Goal: Find specific page/section: Find specific page/section

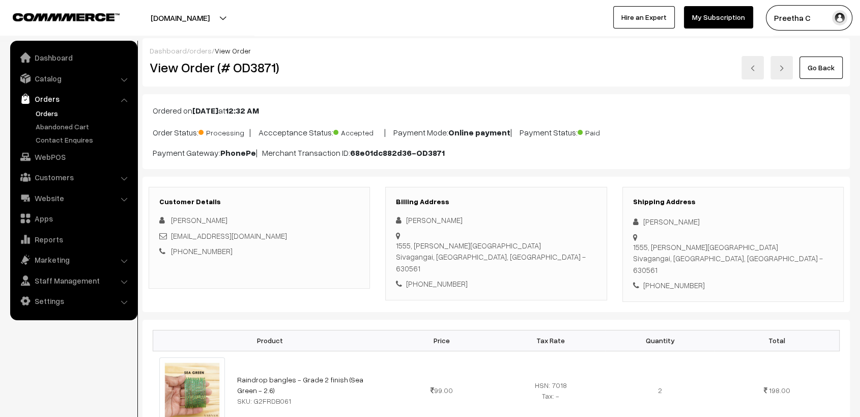
click at [818, 70] on link "Go Back" at bounding box center [820, 67] width 43 height 22
